Goal: Transaction & Acquisition: Purchase product/service

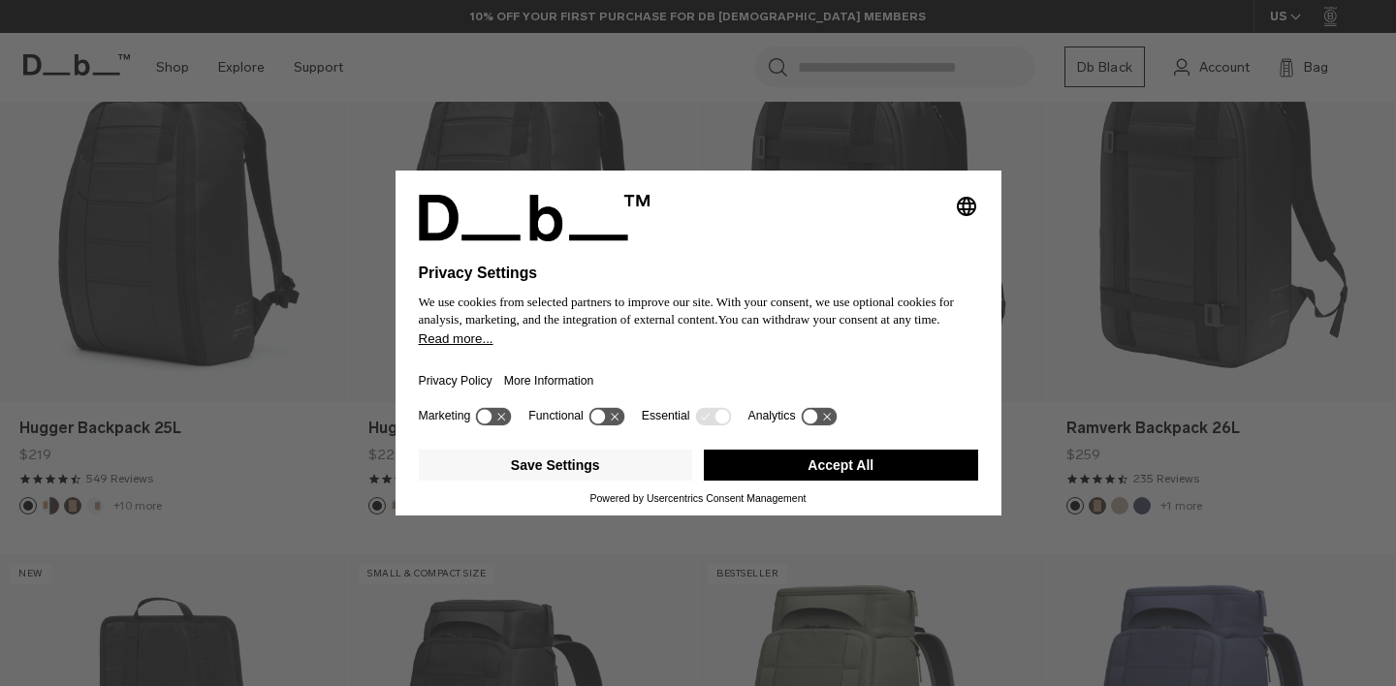
click at [876, 474] on button "Accept All" at bounding box center [841, 465] width 274 height 31
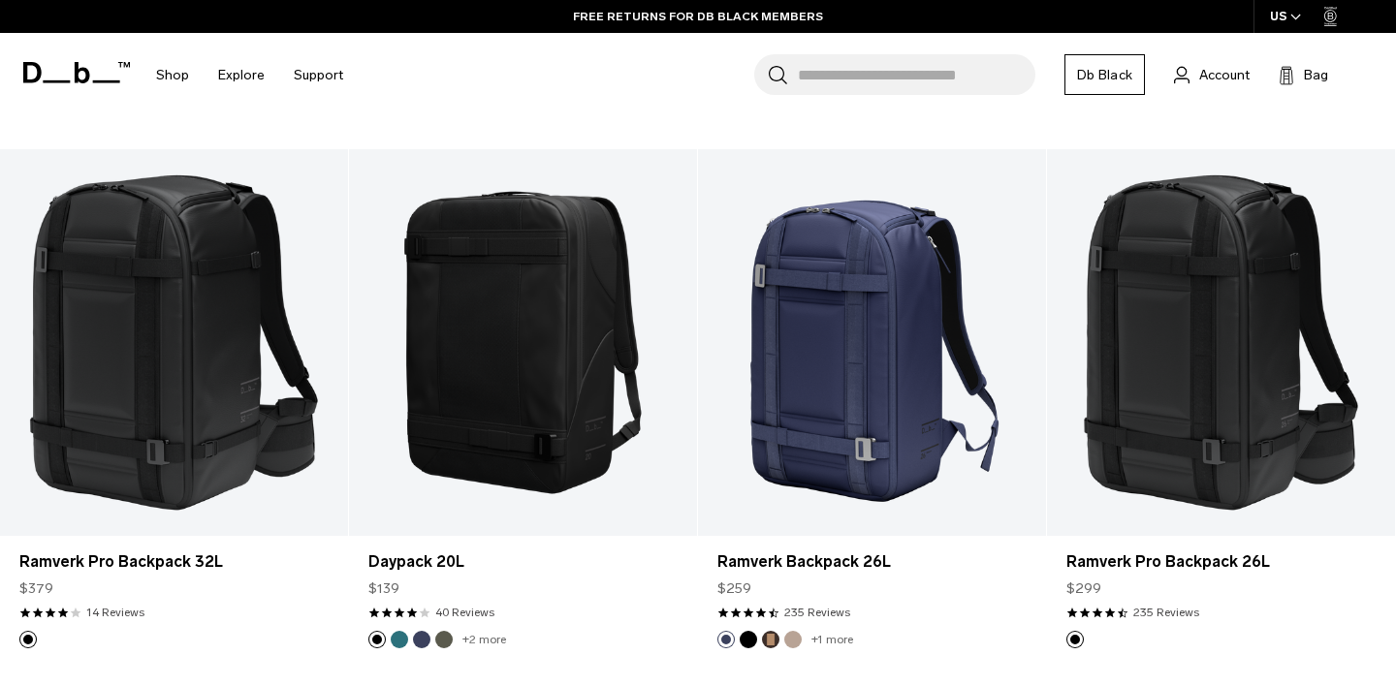
scroll to position [1954, 0]
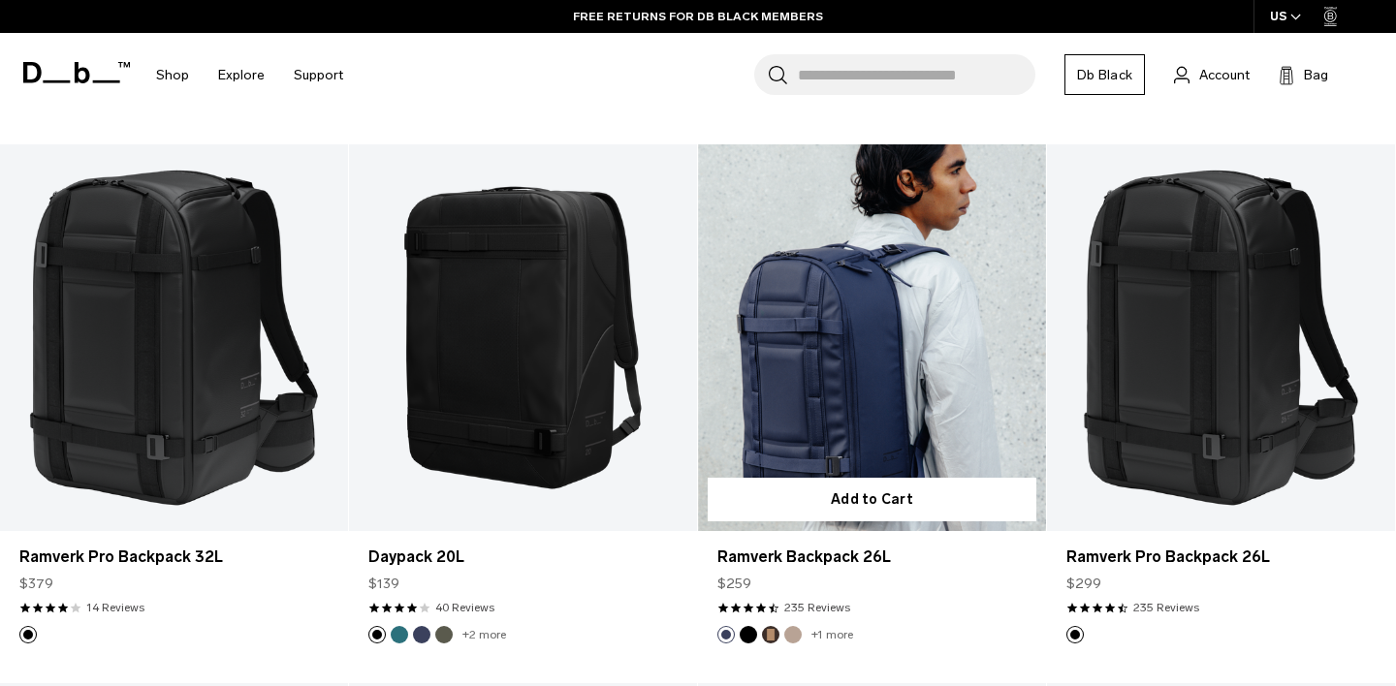
click at [915, 407] on link "Ramverk Backpack 26L" at bounding box center [872, 337] width 348 height 387
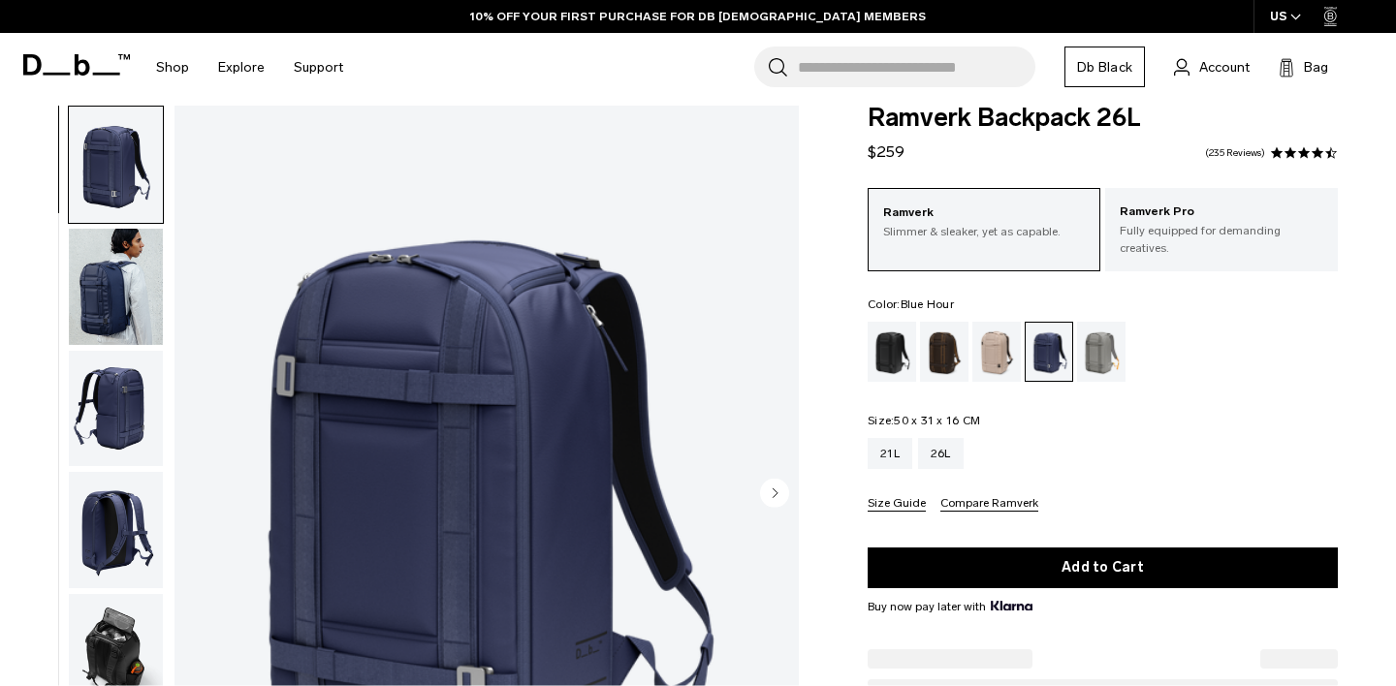
scroll to position [28, 0]
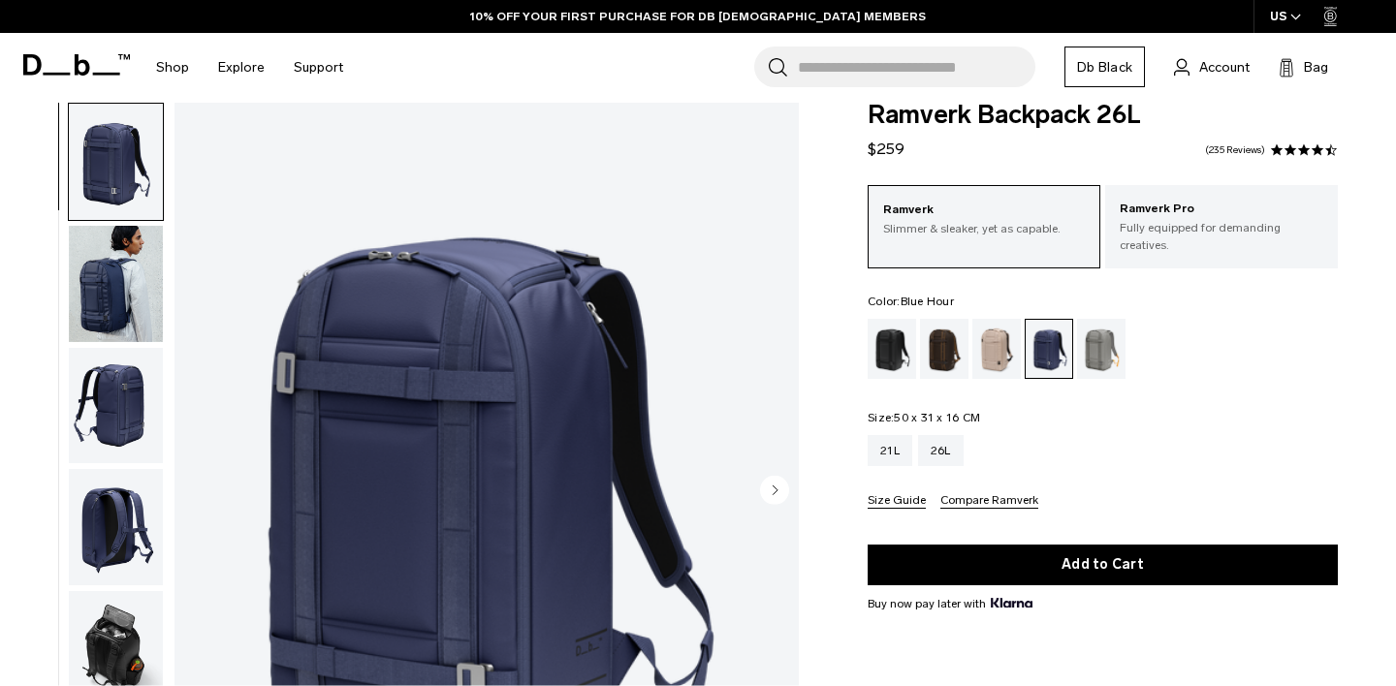
click at [140, 393] on img "button" at bounding box center [116, 406] width 94 height 116
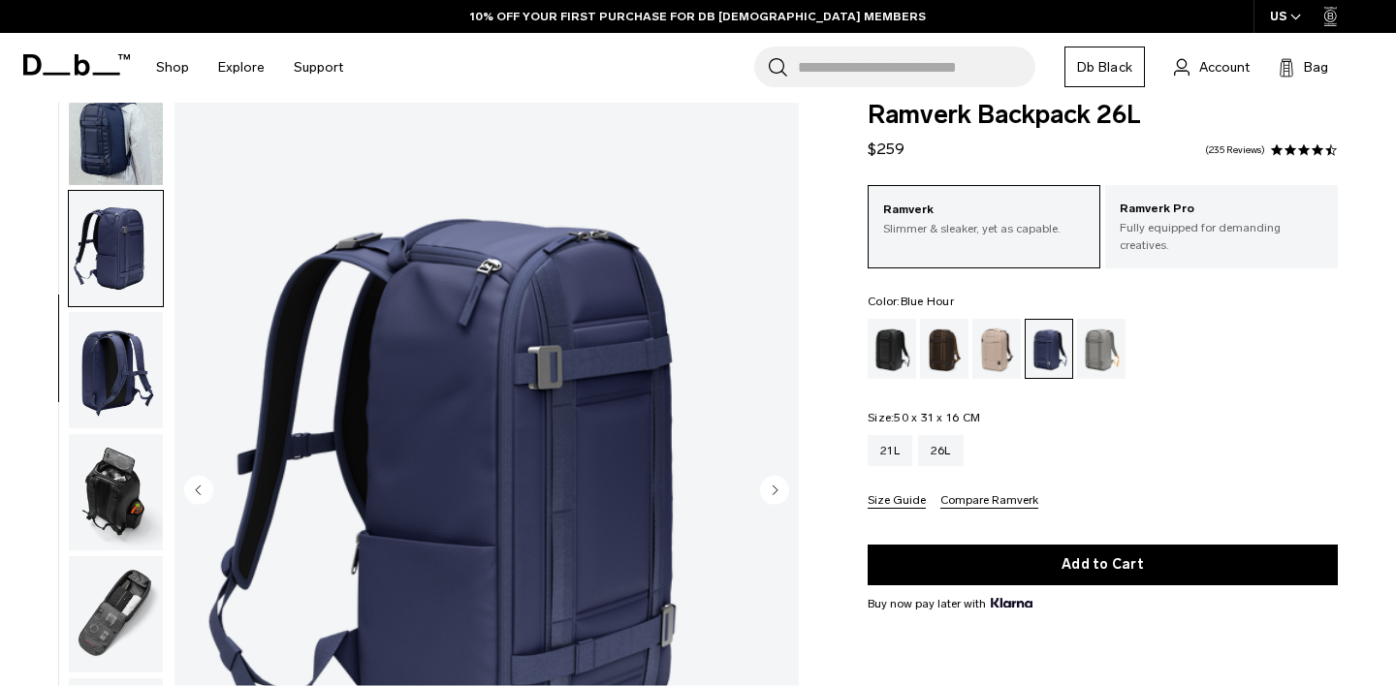
scroll to position [192, 0]
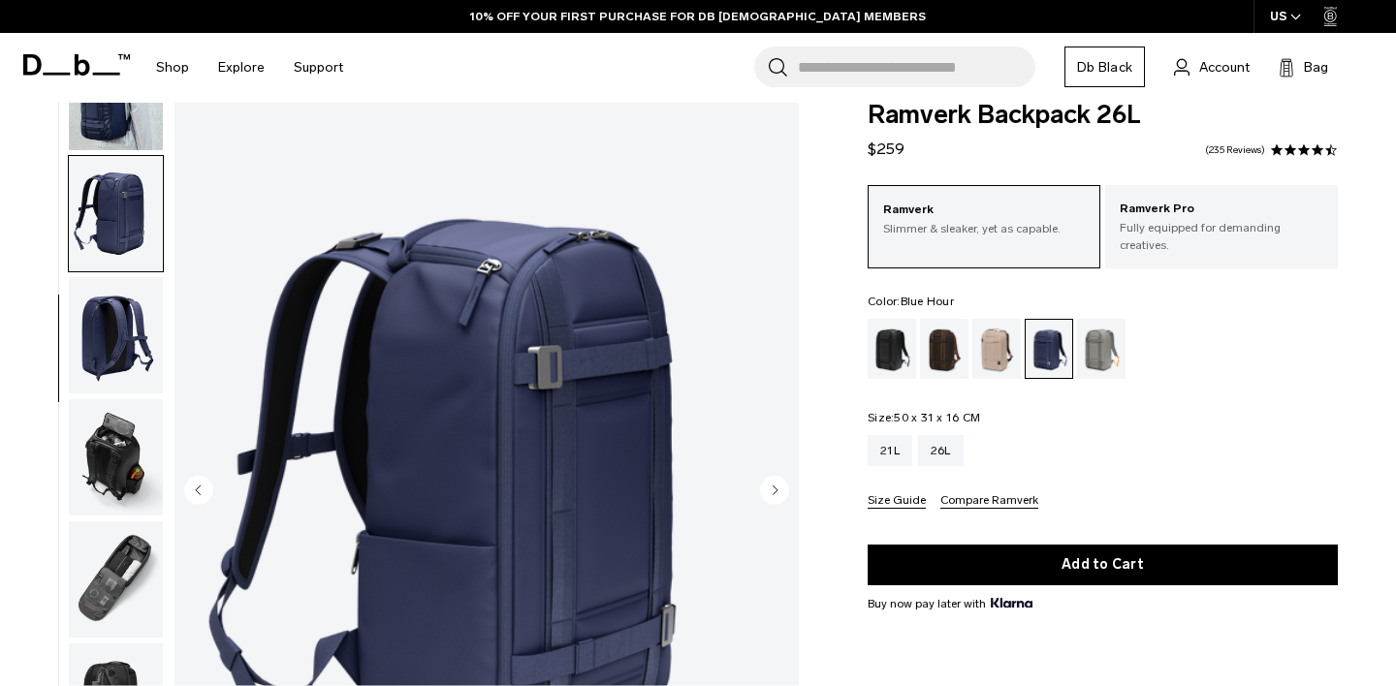
click at [123, 431] on img "button" at bounding box center [116, 457] width 94 height 116
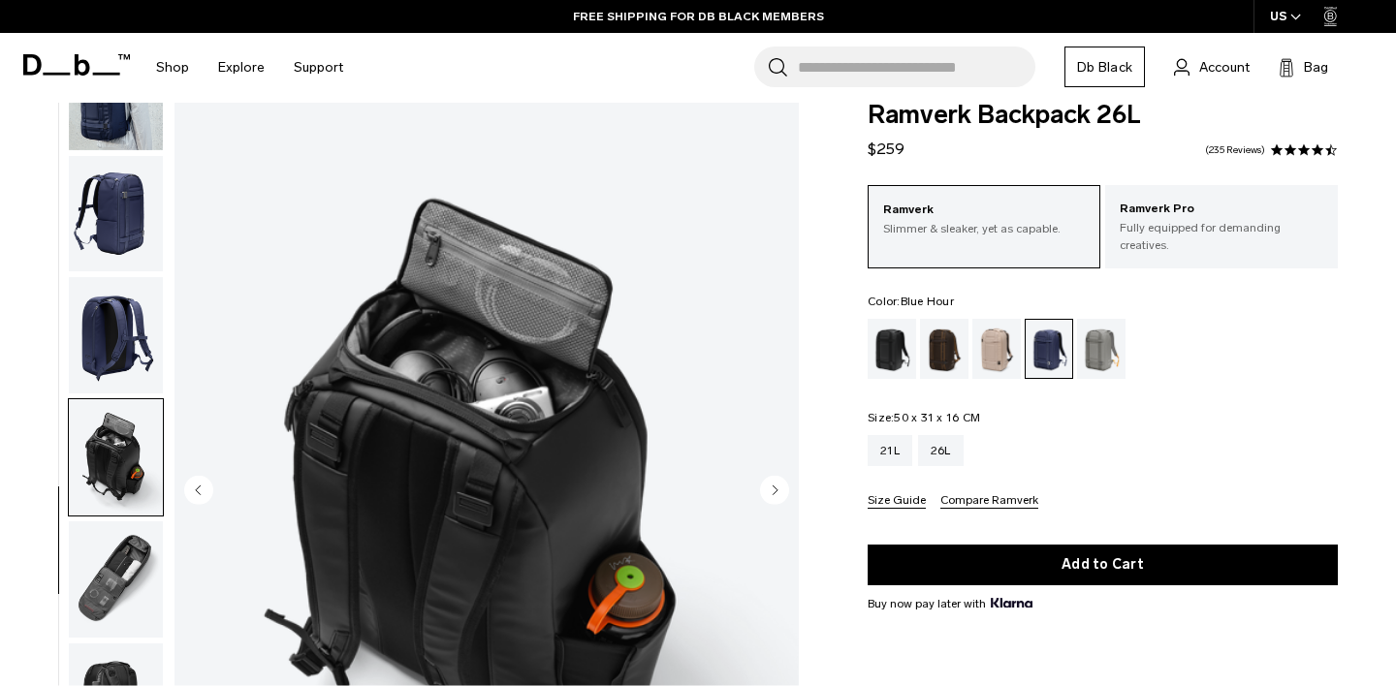
click at [128, 570] on img "button" at bounding box center [116, 579] width 94 height 116
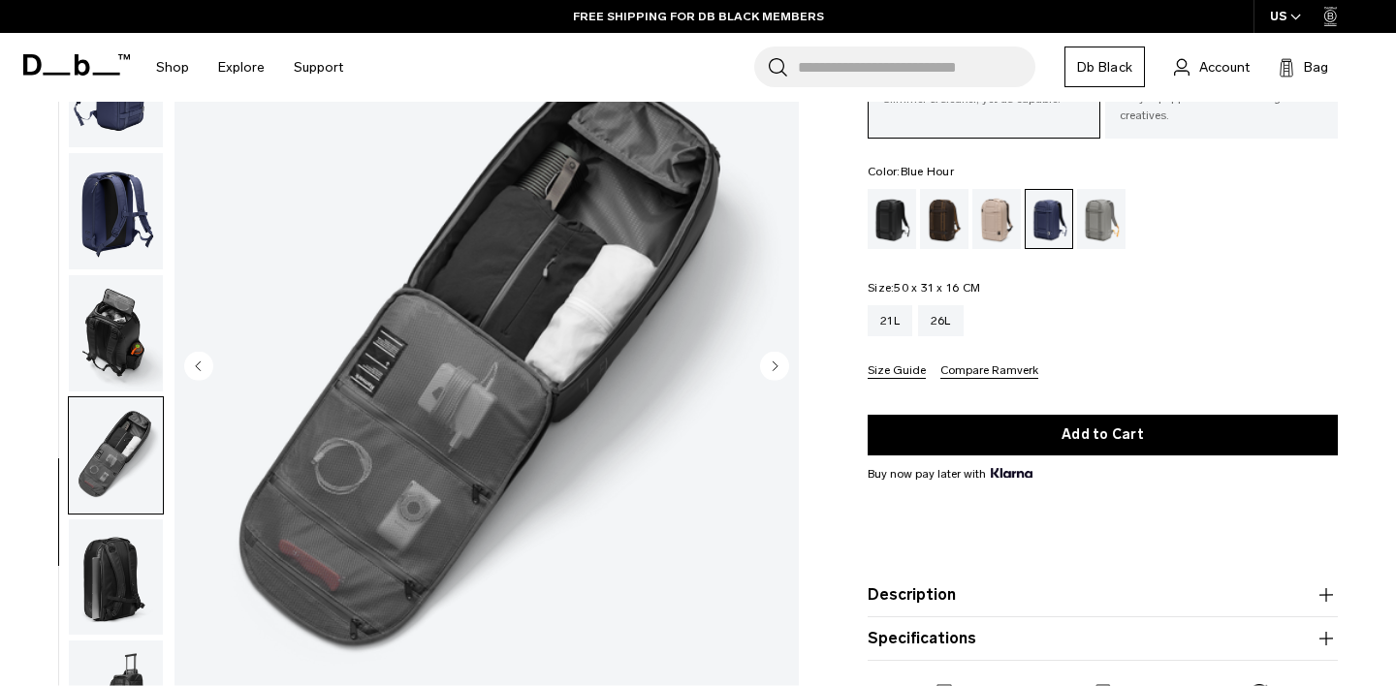
scroll to position [160, 0]
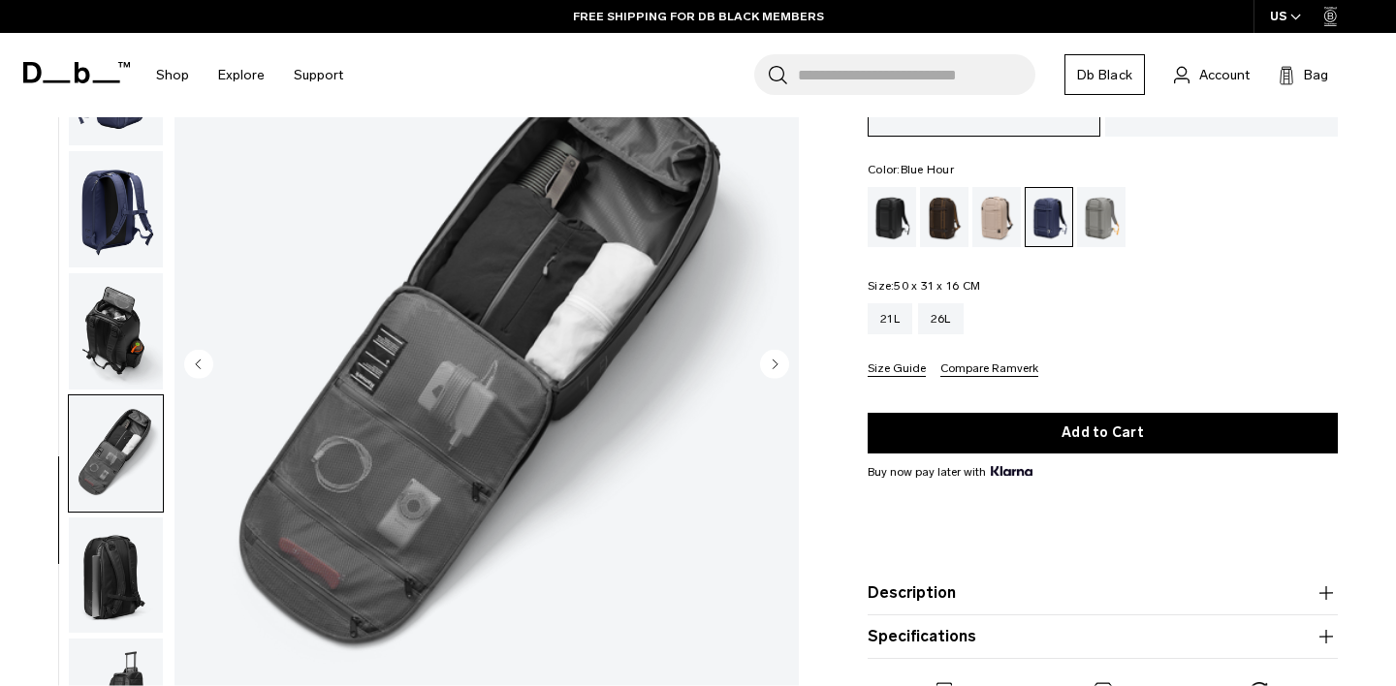
click at [128, 590] on img "button" at bounding box center [116, 575] width 94 height 116
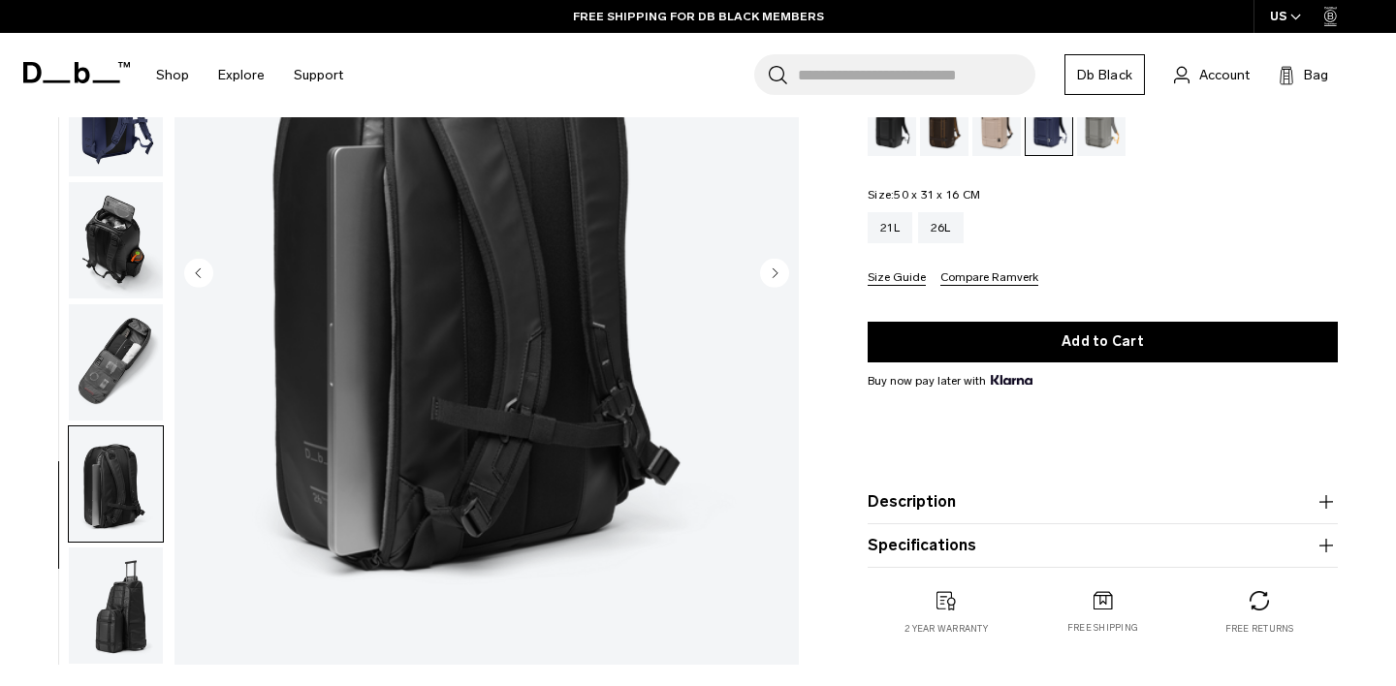
scroll to position [272, 0]
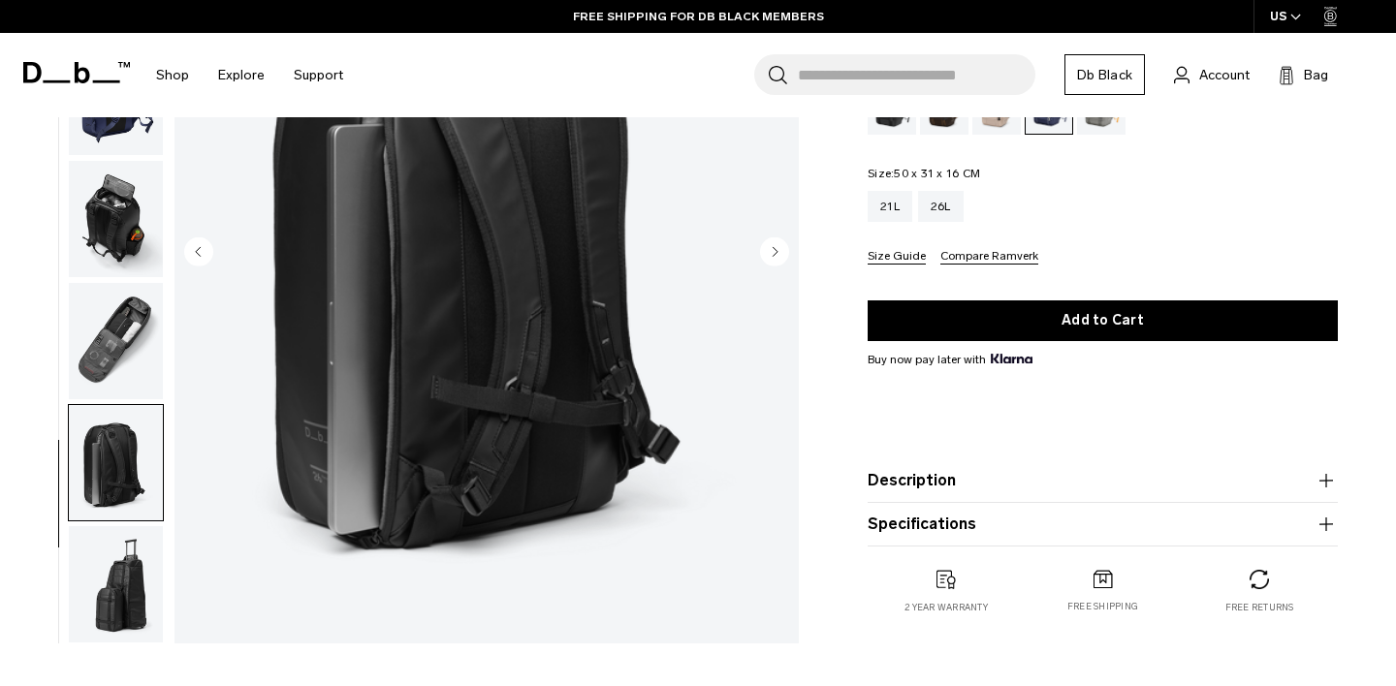
click at [134, 604] on img "button" at bounding box center [116, 584] width 94 height 116
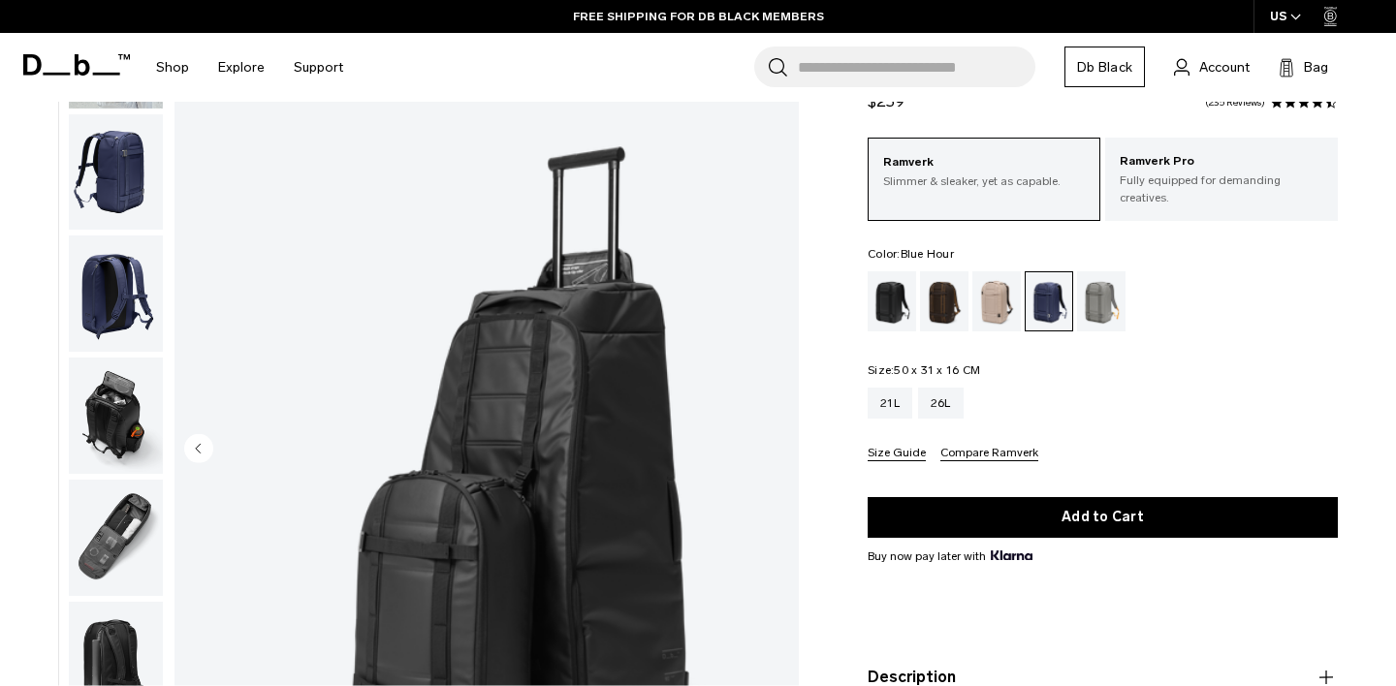
scroll to position [60, 0]
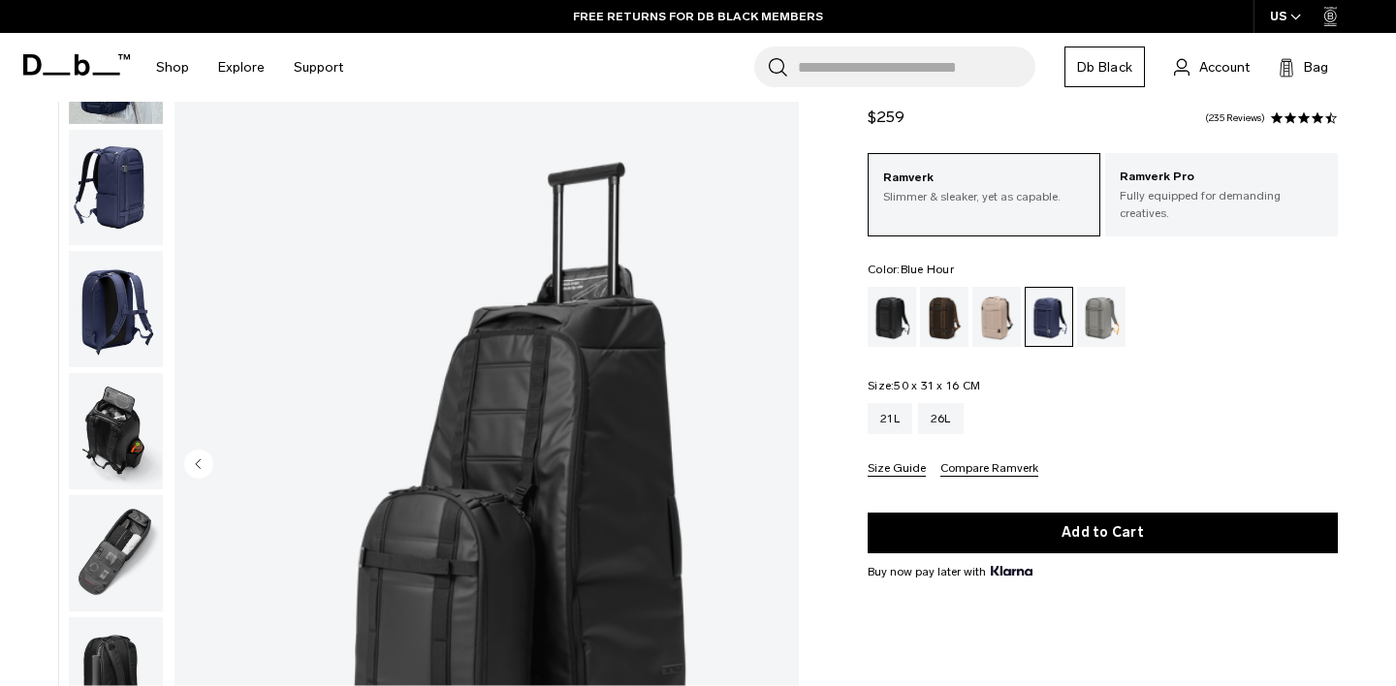
click at [121, 331] on img "button" at bounding box center [116, 309] width 94 height 116
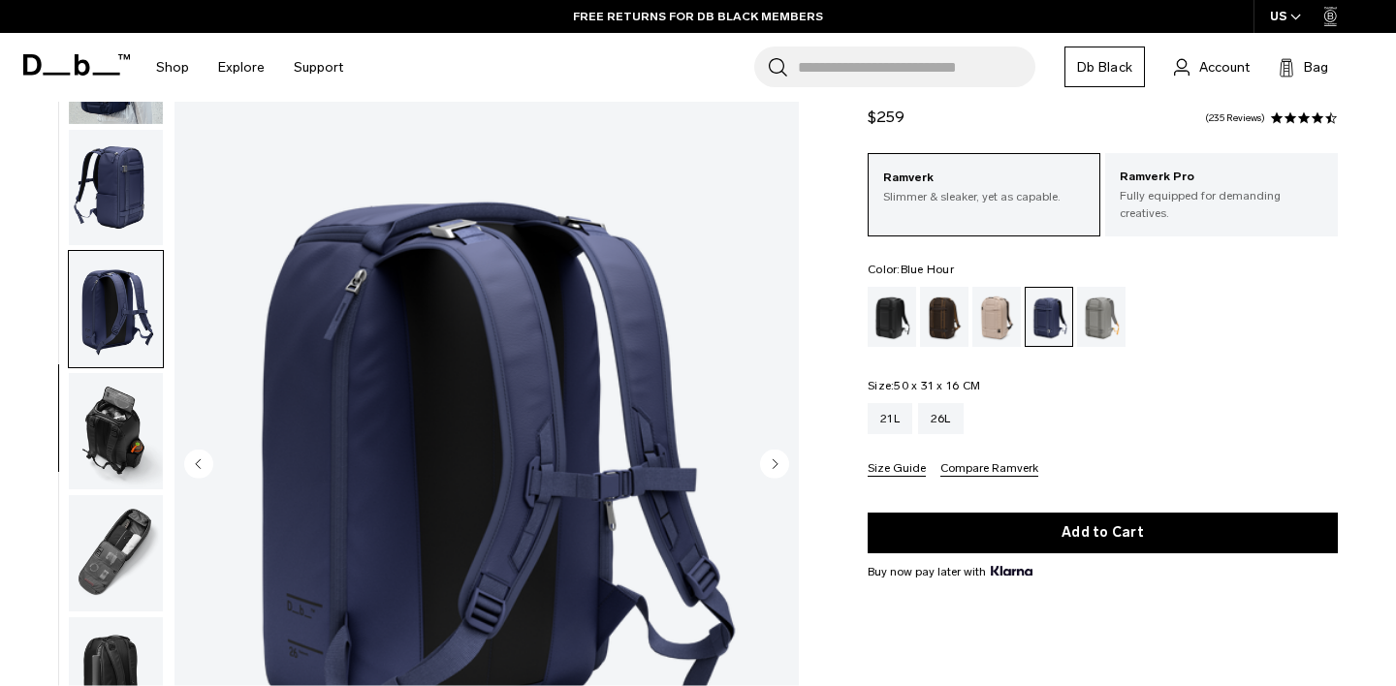
click at [112, 219] on img "button" at bounding box center [116, 187] width 94 height 116
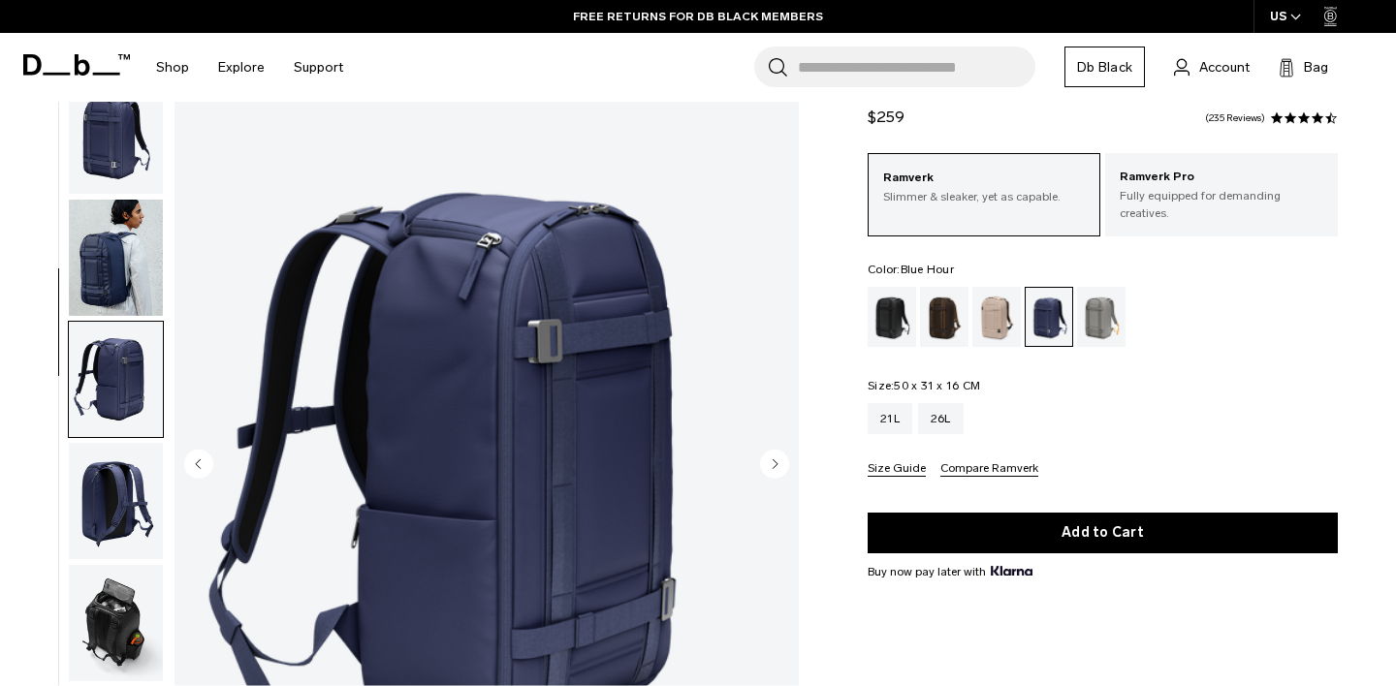
scroll to position [0, 0]
click at [109, 153] on img "button" at bounding box center [116, 136] width 94 height 116
